Goal: Obtain resource: Obtain resource

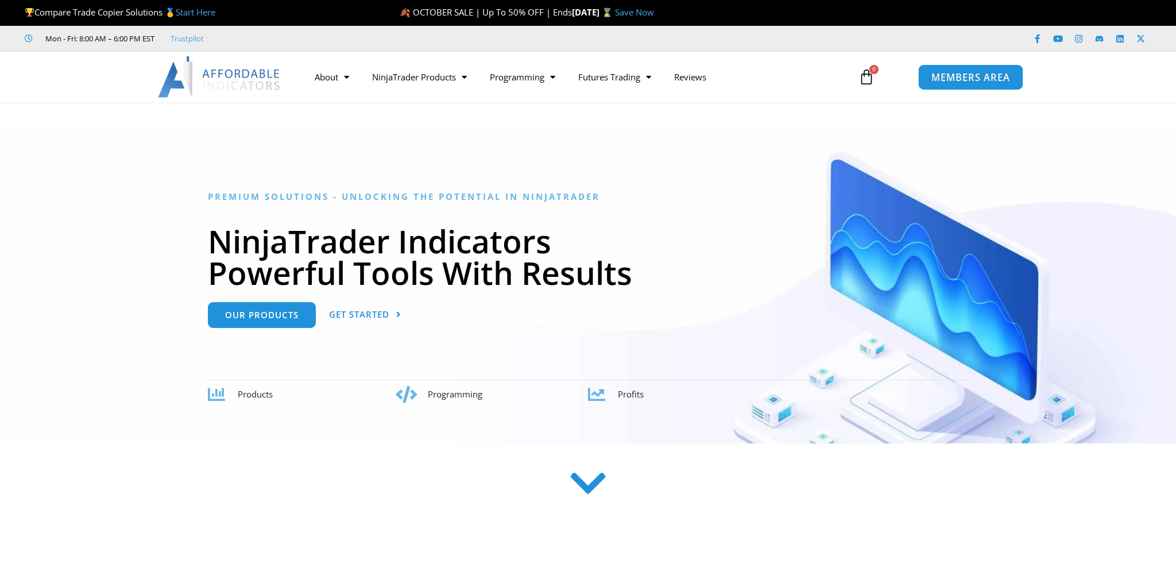
click at [947, 72] on span "MEMBERS AREA" at bounding box center [970, 77] width 79 height 10
click at [972, 75] on span "MEMBERS AREA" at bounding box center [970, 77] width 79 height 10
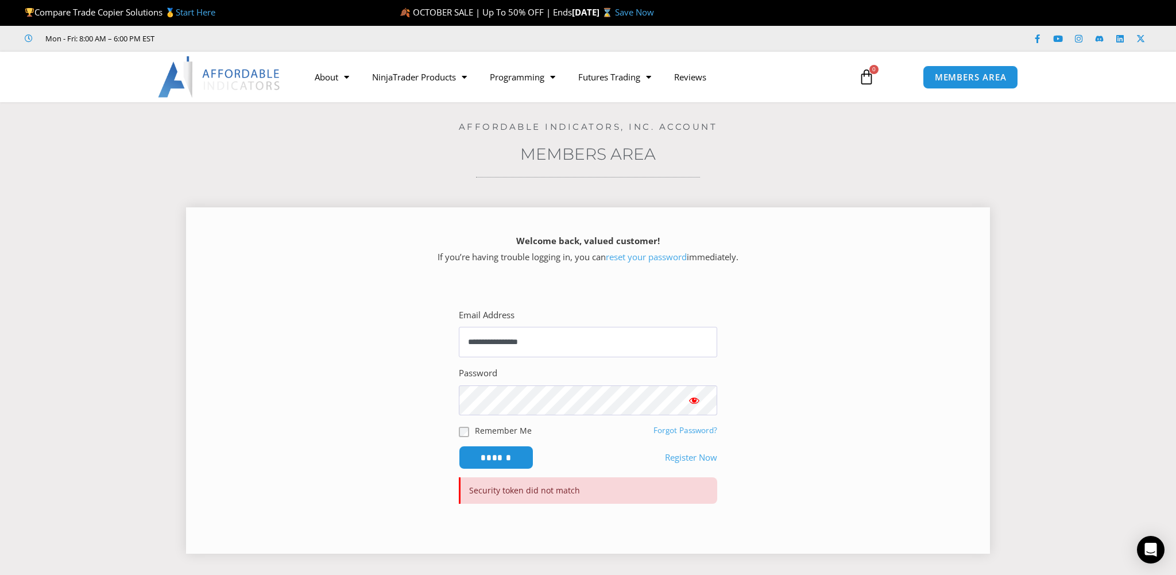
click at [695, 404] on span "Show password" at bounding box center [693, 399] width 11 height 11
click at [492, 454] on input "******" at bounding box center [496, 457] width 79 height 25
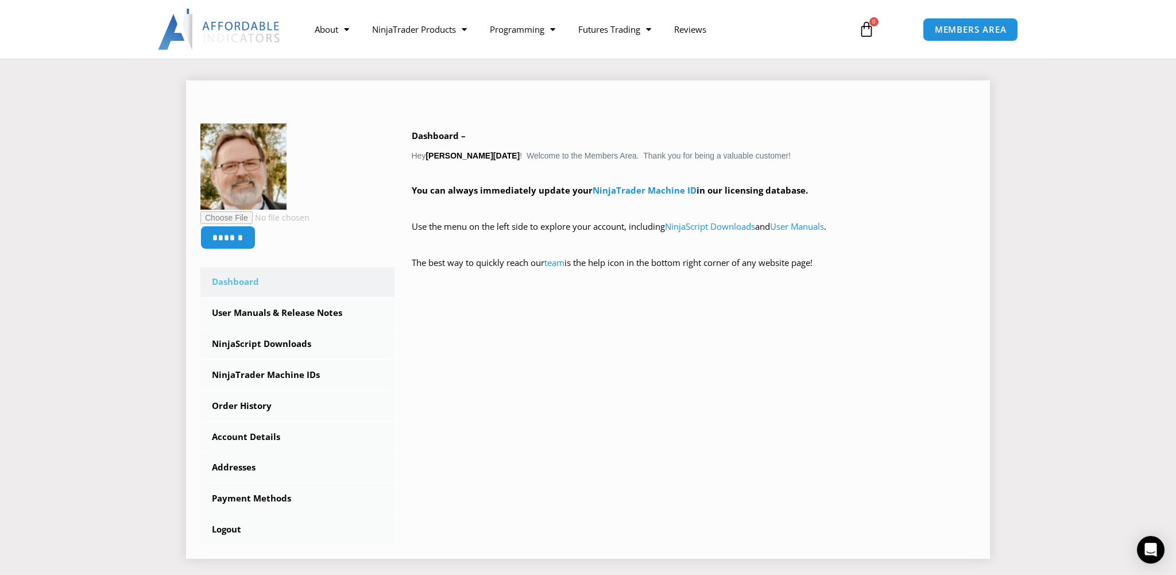
scroll to position [202, 0]
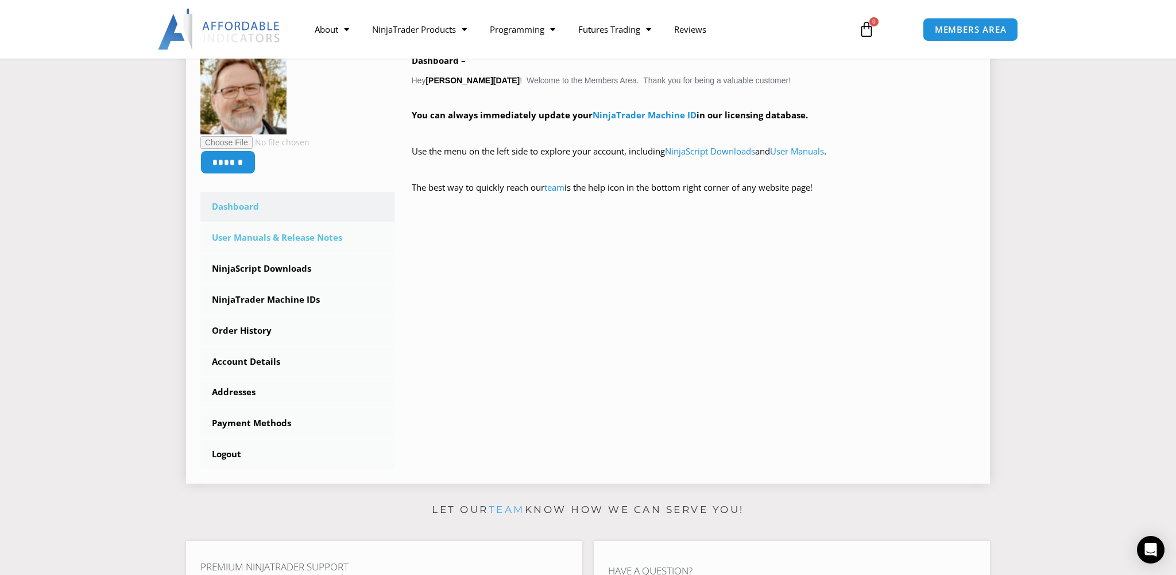
click at [257, 233] on link "User Manuals & Release Notes" at bounding box center [297, 238] width 194 height 30
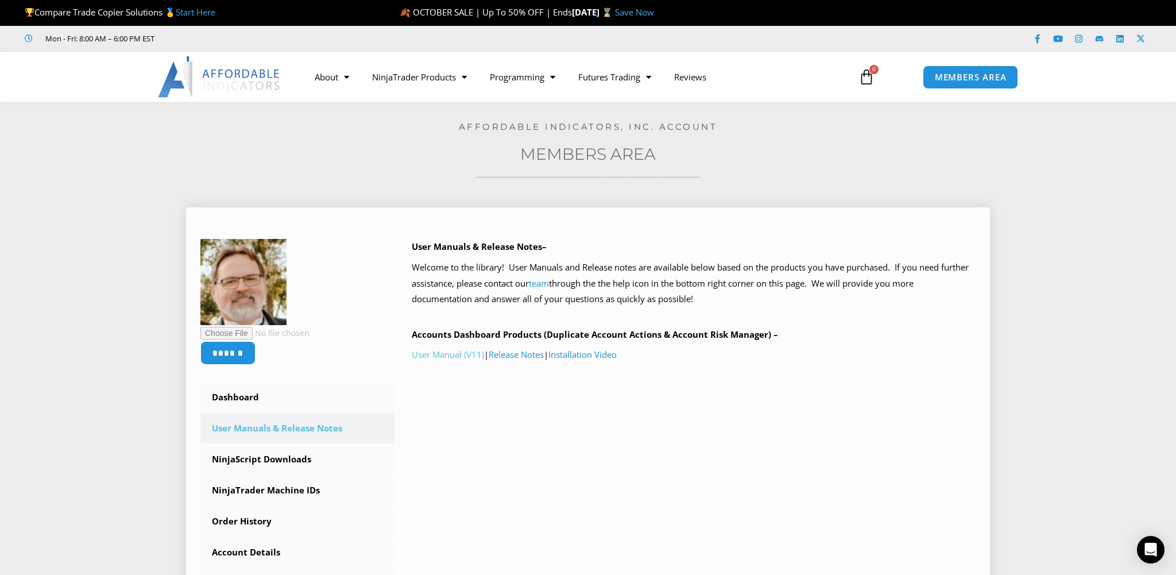
click at [449, 354] on link "User Manual (V11)" at bounding box center [448, 353] width 72 height 11
